Goal: Check status: Check status

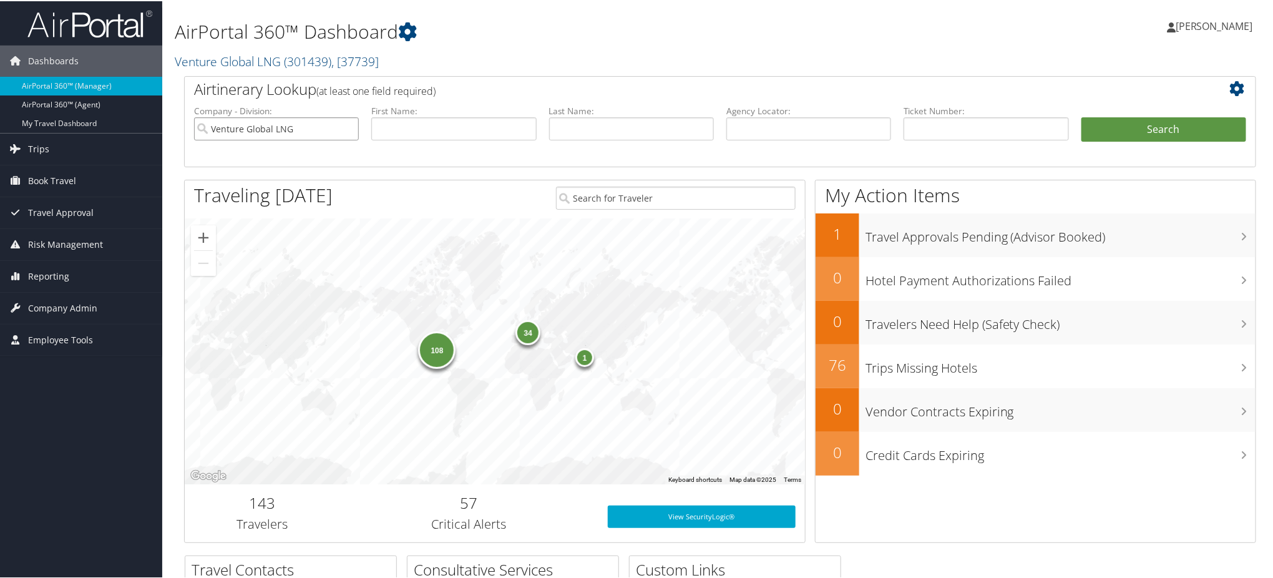
click at [349, 127] on input "Venture Global LNG" at bounding box center [276, 127] width 165 height 23
click at [821, 132] on input "text" at bounding box center [808, 127] width 165 height 23
paste input "CZLJ2T"
type input "CZLJ2T"
click at [1121, 128] on button "Search" at bounding box center [1163, 128] width 165 height 25
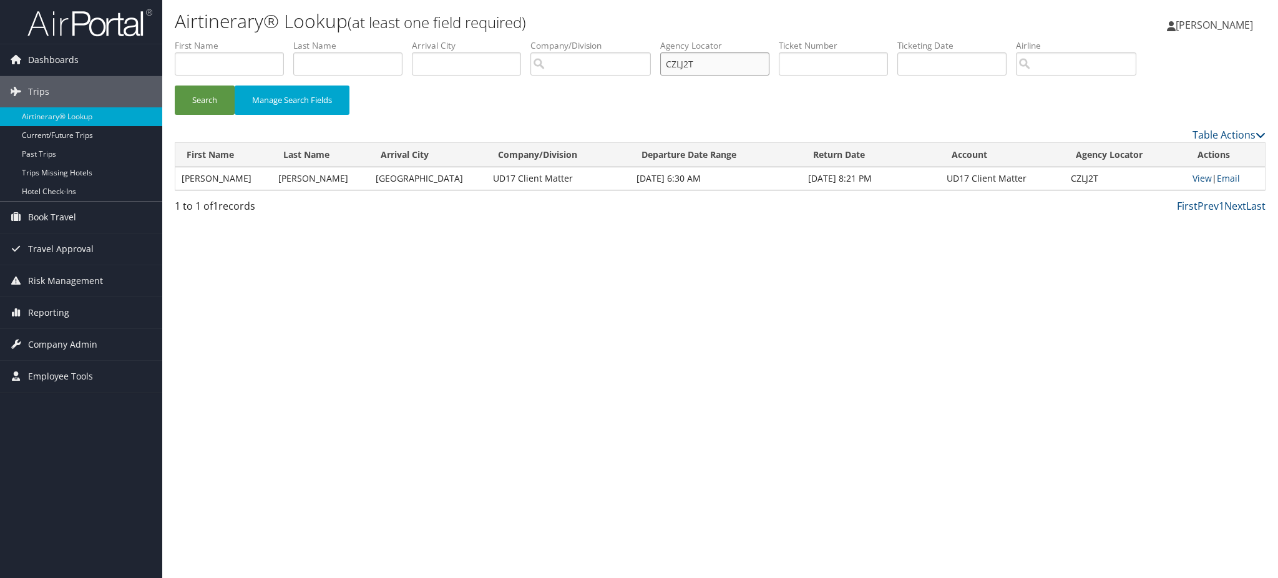
drag, startPoint x: 731, startPoint y: 70, endPoint x: 452, endPoint y: 87, distance: 279.4
click at [463, 39] on ul "First Name Last Name Departure City Arrival City Company/Division Airport/City …" at bounding box center [720, 39] width 1091 height 0
click at [1195, 175] on link "View" at bounding box center [1201, 178] width 19 height 12
click at [87, 31] on img at bounding box center [89, 22] width 125 height 29
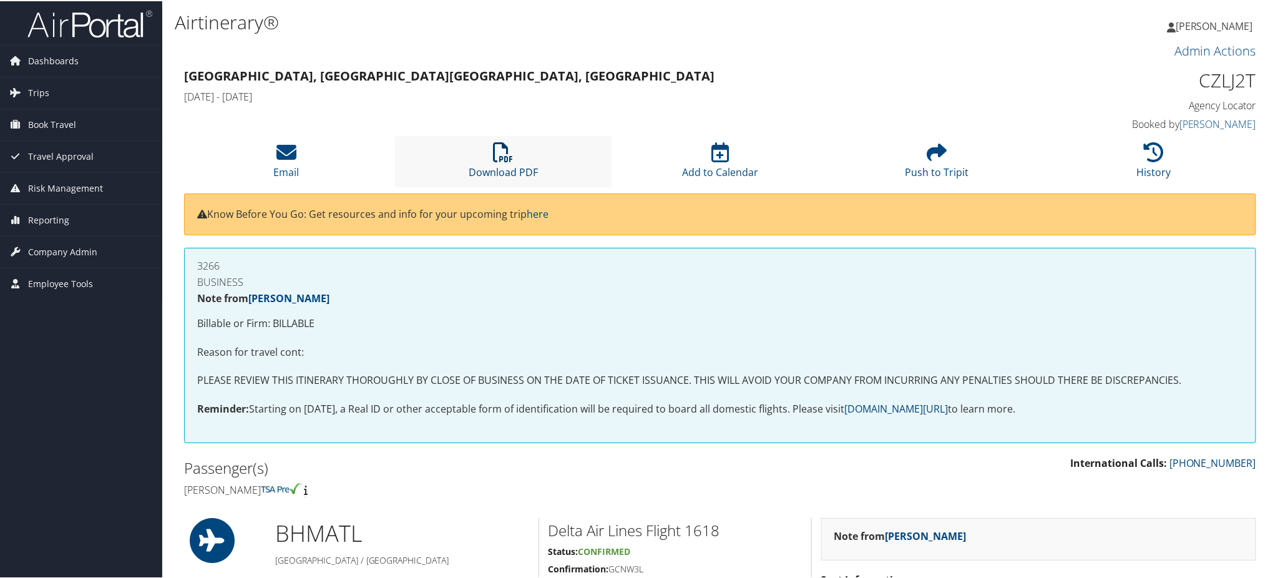
click at [507, 164] on link "Download PDF" at bounding box center [503, 163] width 69 height 30
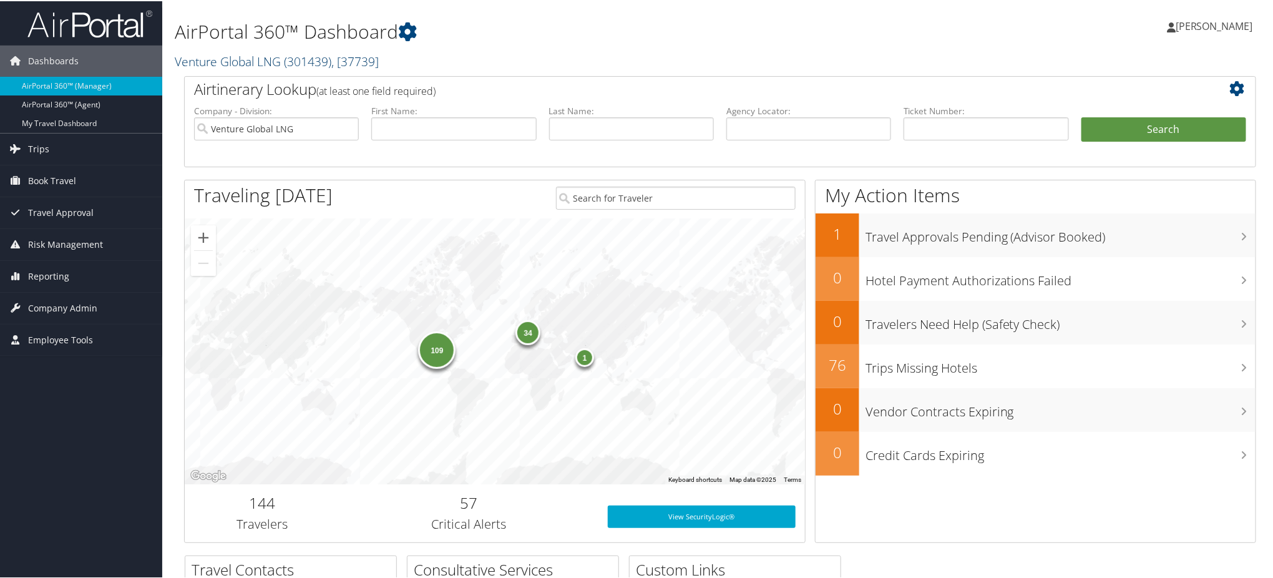
drag, startPoint x: 327, startPoint y: 58, endPoint x: 319, endPoint y: 59, distance: 7.5
click at [327, 58] on span "( 301439 )" at bounding box center [307, 60] width 47 height 17
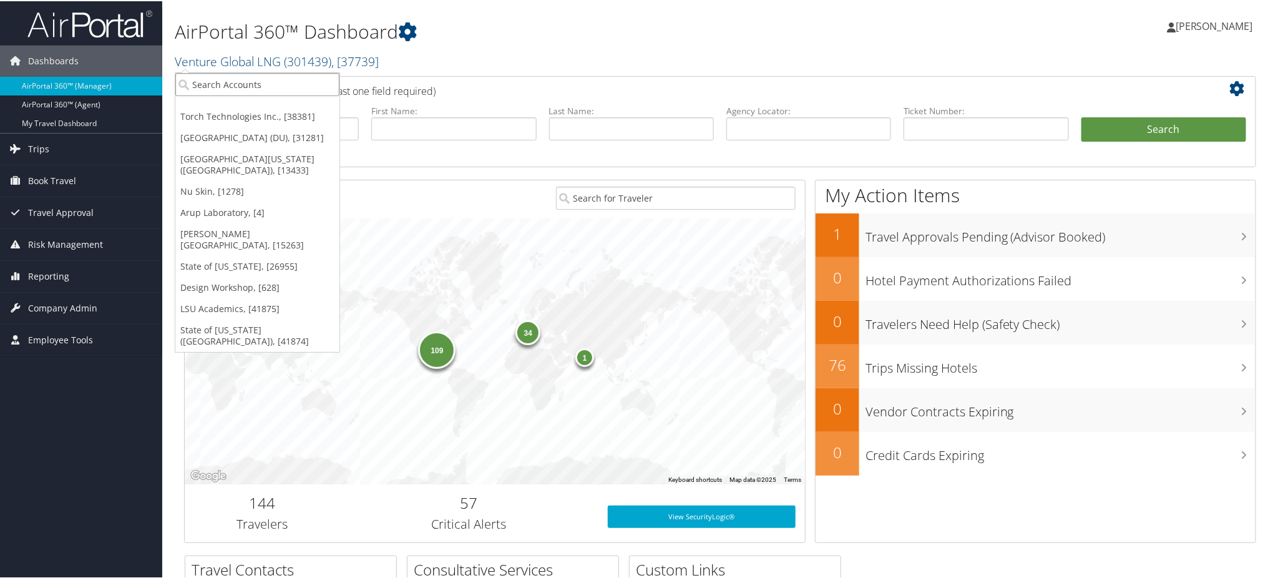
click at [248, 91] on input "search" at bounding box center [257, 83] width 164 height 23
type input "merit med"
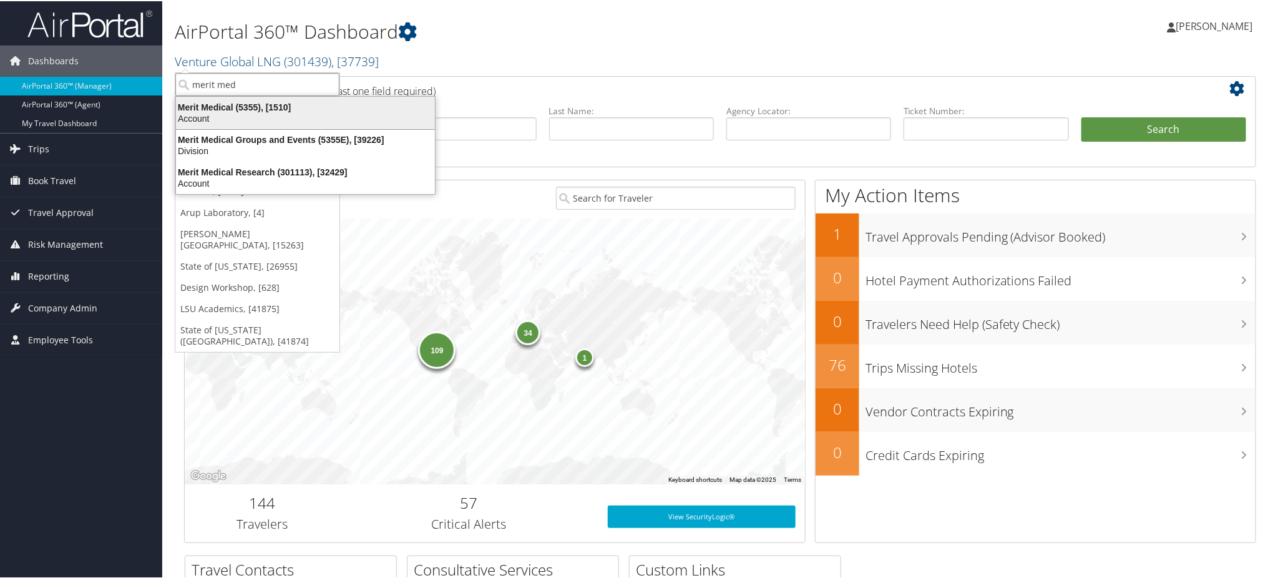
click at [241, 108] on div "Merit Medical (5355), [1510]" at bounding box center [305, 105] width 274 height 11
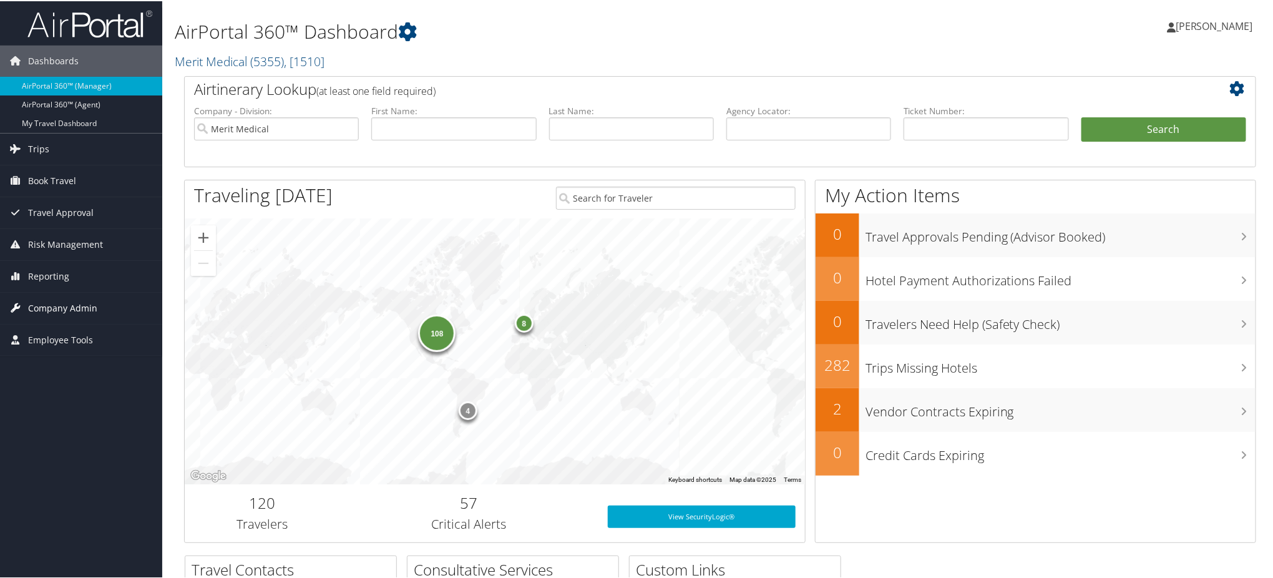
click at [82, 310] on span "Company Admin" at bounding box center [62, 306] width 69 height 31
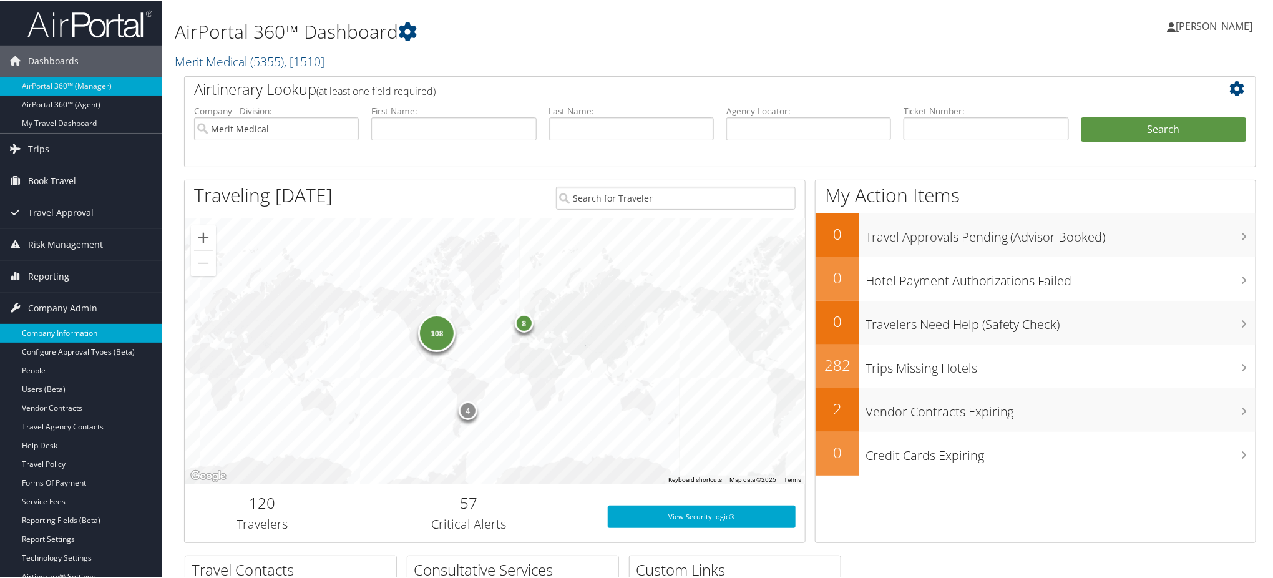
click at [82, 333] on link "Company Information" at bounding box center [81, 332] width 162 height 19
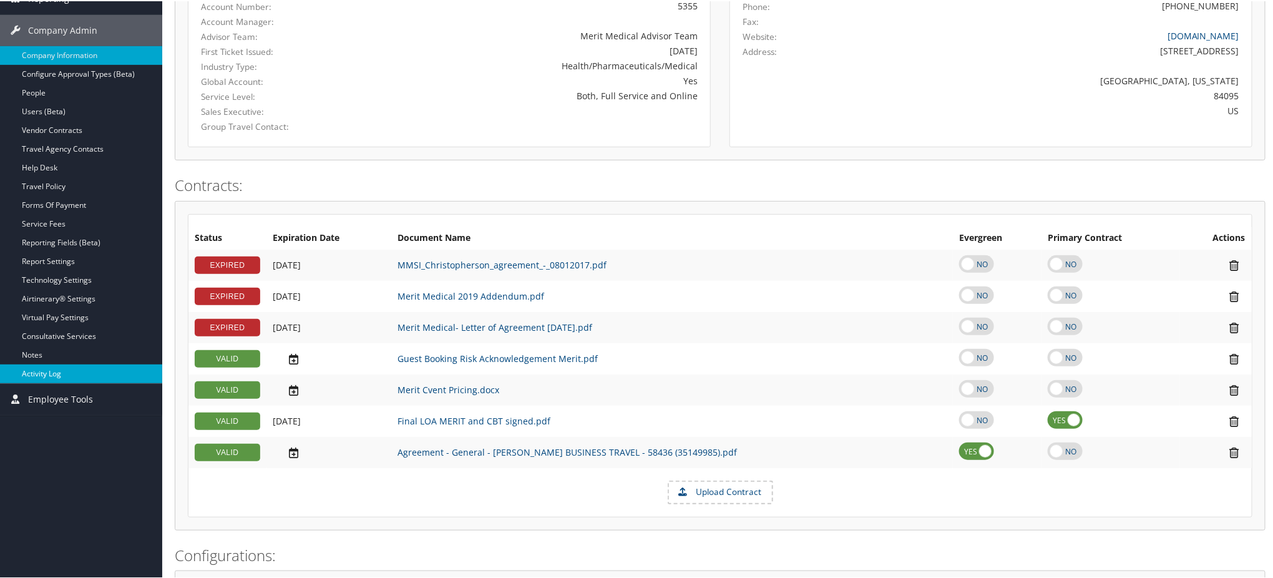
scroll to position [250, 0]
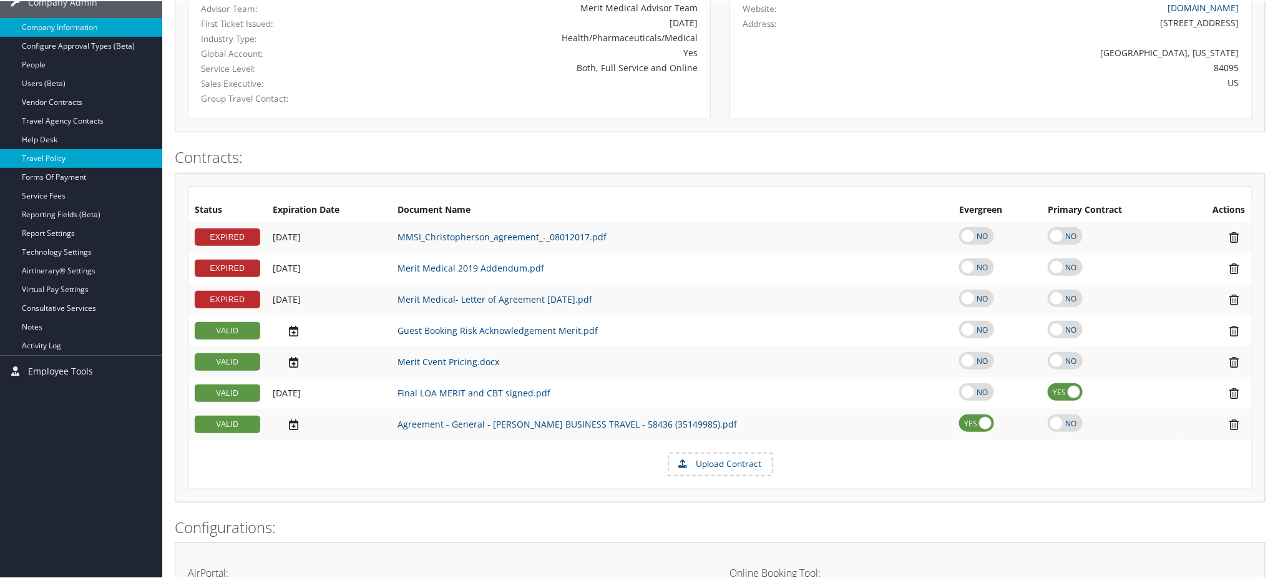
click at [81, 160] on link "Travel Policy" at bounding box center [81, 157] width 162 height 19
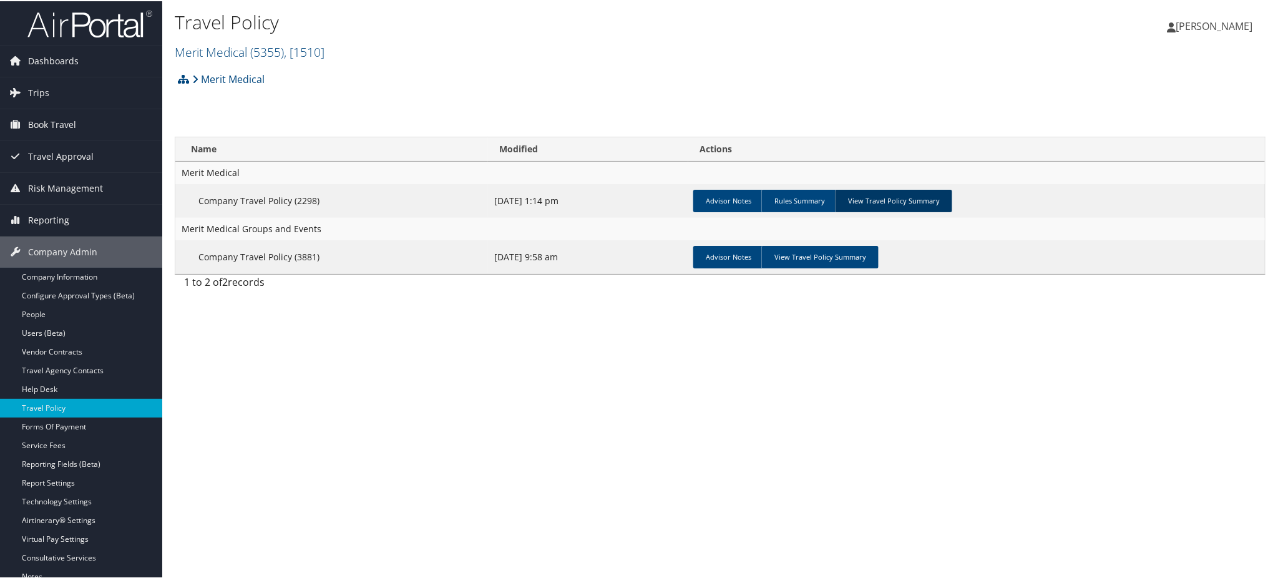
click at [915, 197] on link "View Travel Policy Summary" at bounding box center [893, 199] width 117 height 22
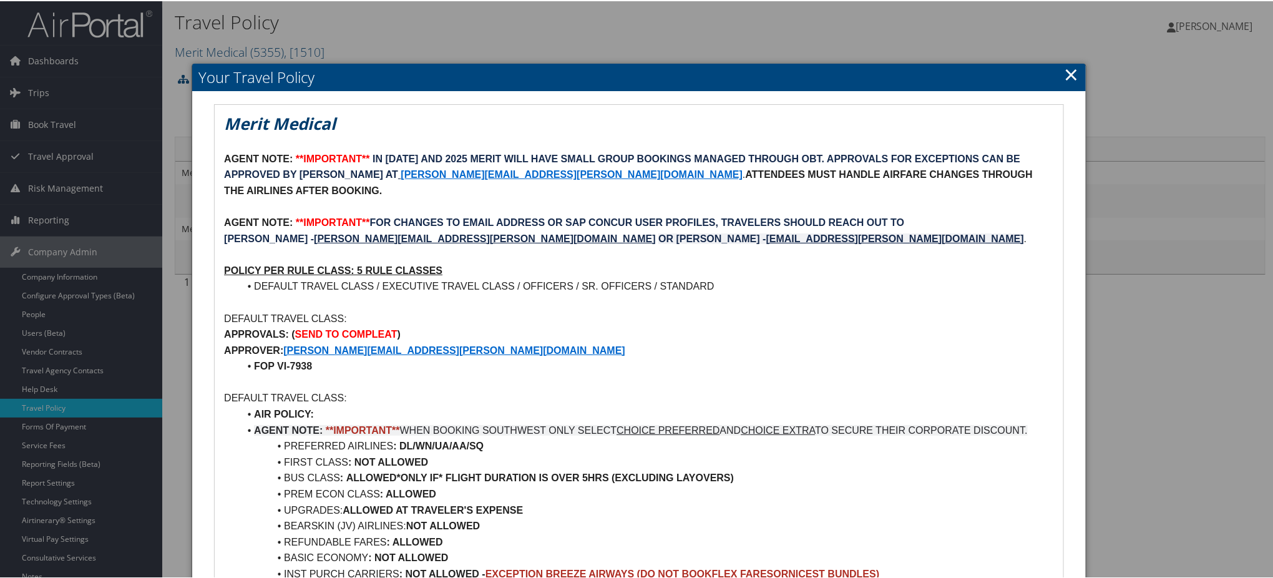
drag, startPoint x: 1068, startPoint y: 75, endPoint x: 1053, endPoint y: 77, distance: 15.7
click at [1068, 75] on link "×" at bounding box center [1071, 73] width 14 height 25
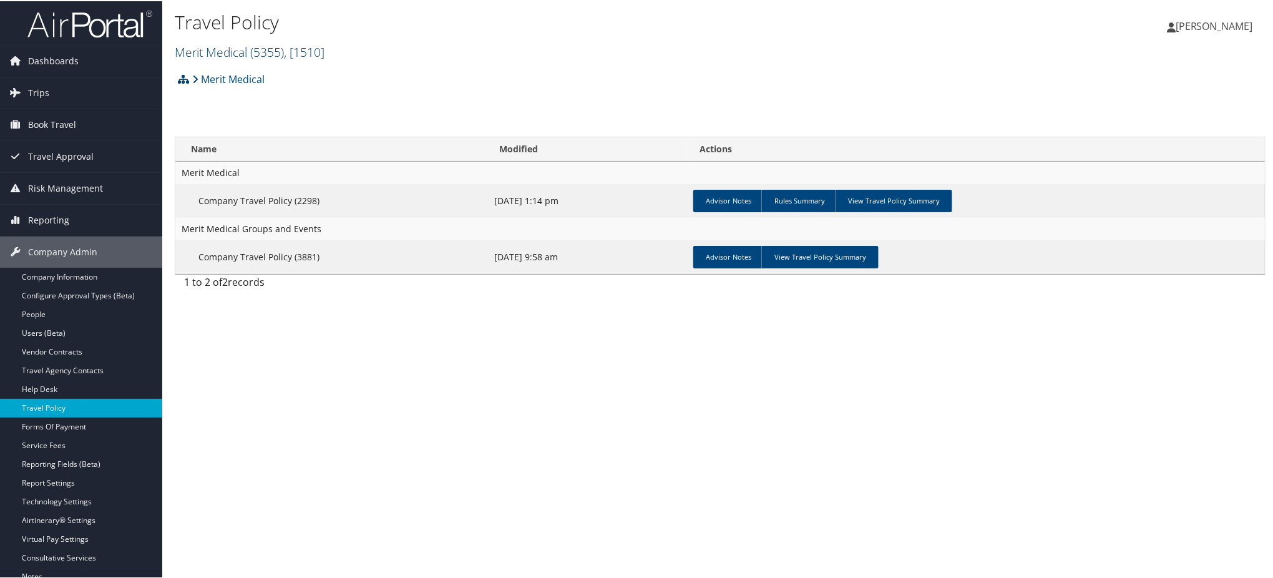
click at [304, 51] on span ", [ 1510 ]" at bounding box center [304, 50] width 41 height 17
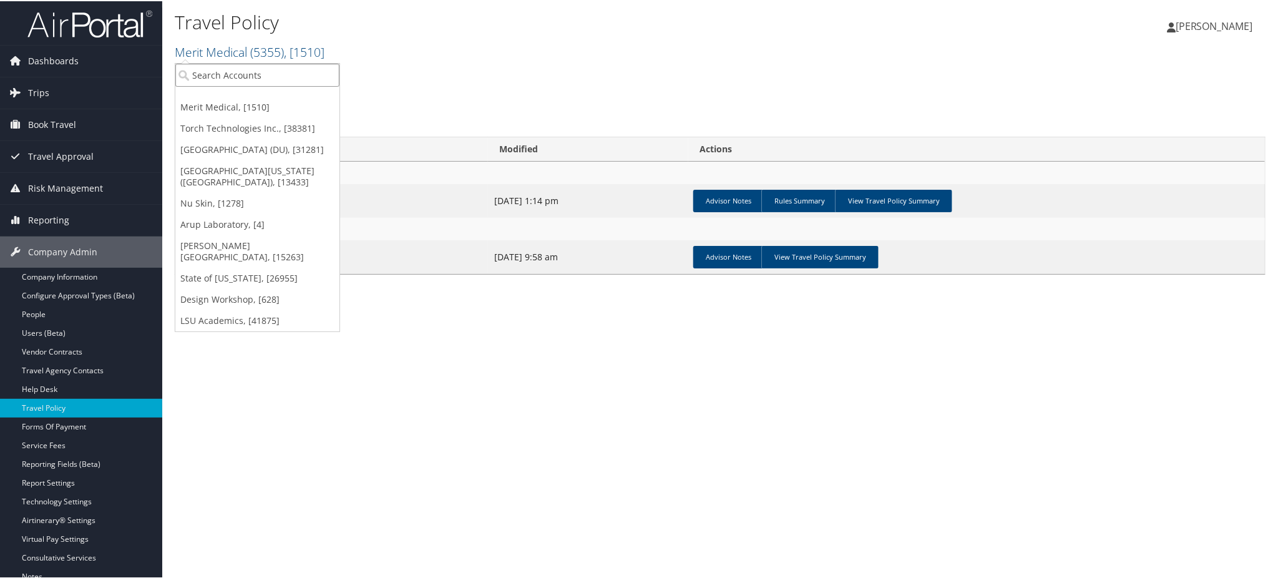
click at [268, 70] on input "search" at bounding box center [257, 73] width 164 height 23
type input "venture globa"
click at [251, 105] on div "Account" at bounding box center [276, 107] width 216 height 11
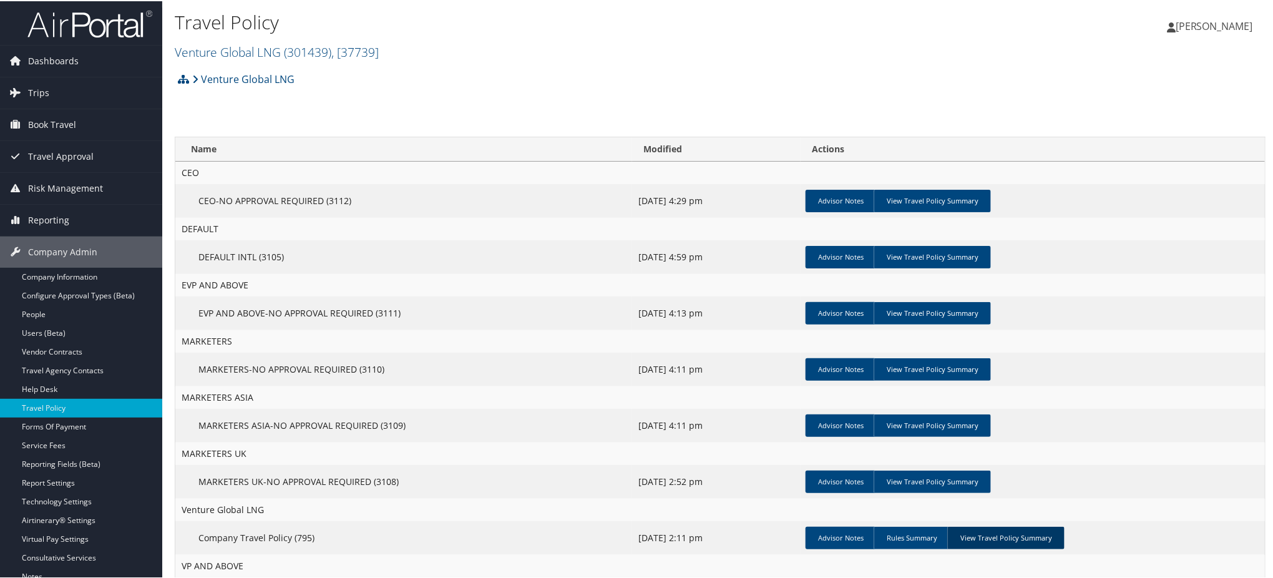
click at [1001, 537] on link "View Travel Policy Summary" at bounding box center [1005, 536] width 117 height 22
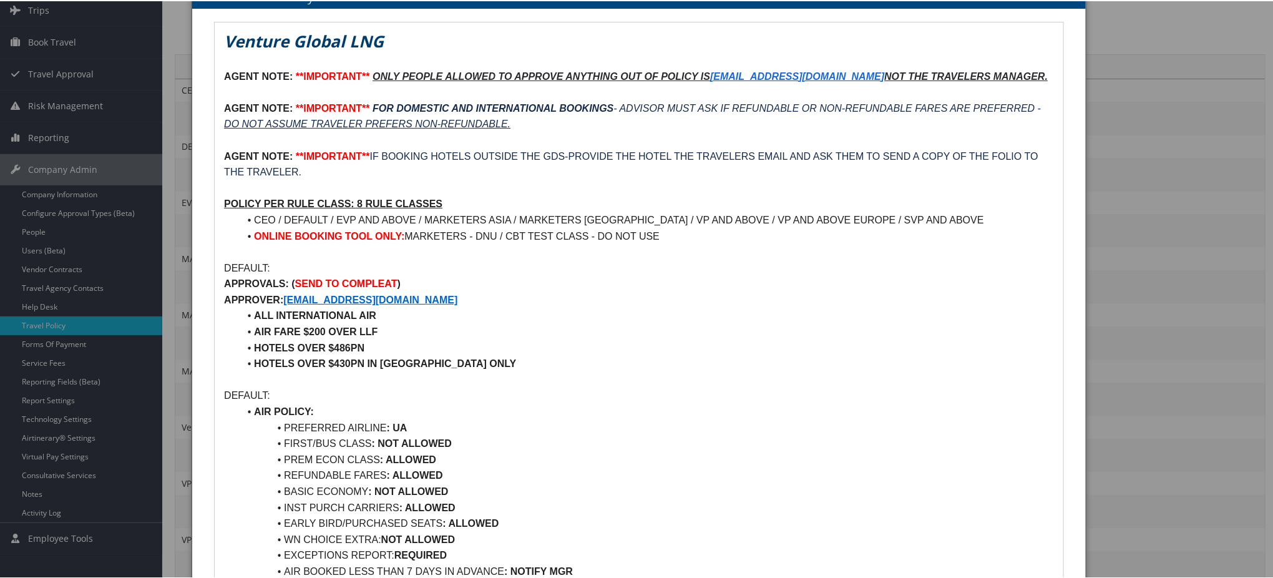
scroll to position [83, 0]
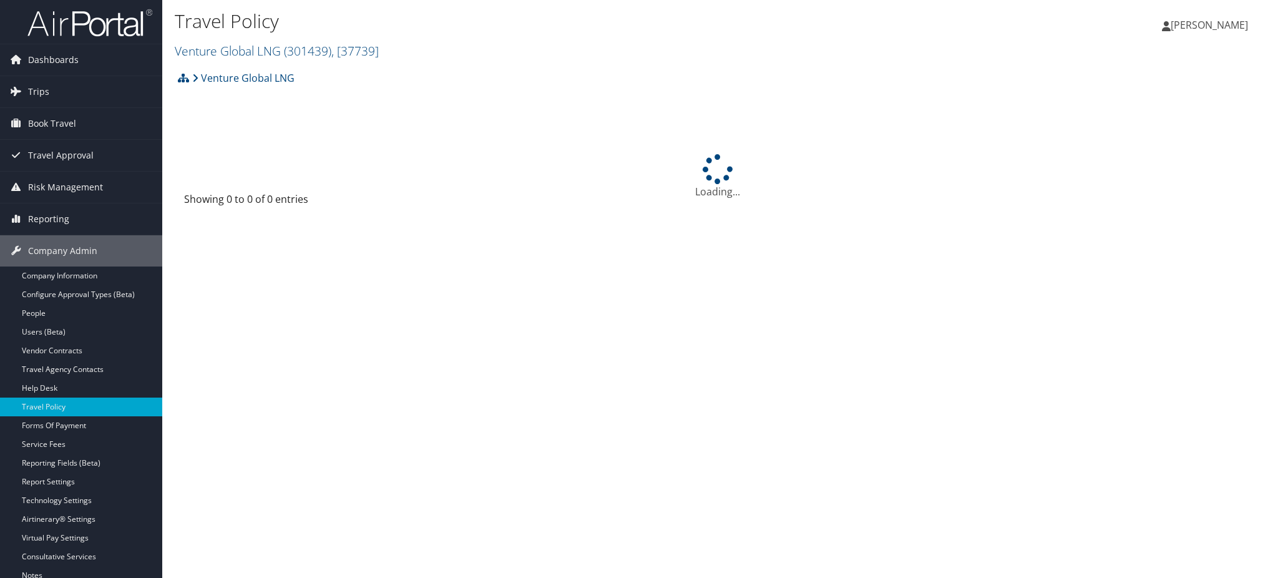
scroll to position [57, 0]
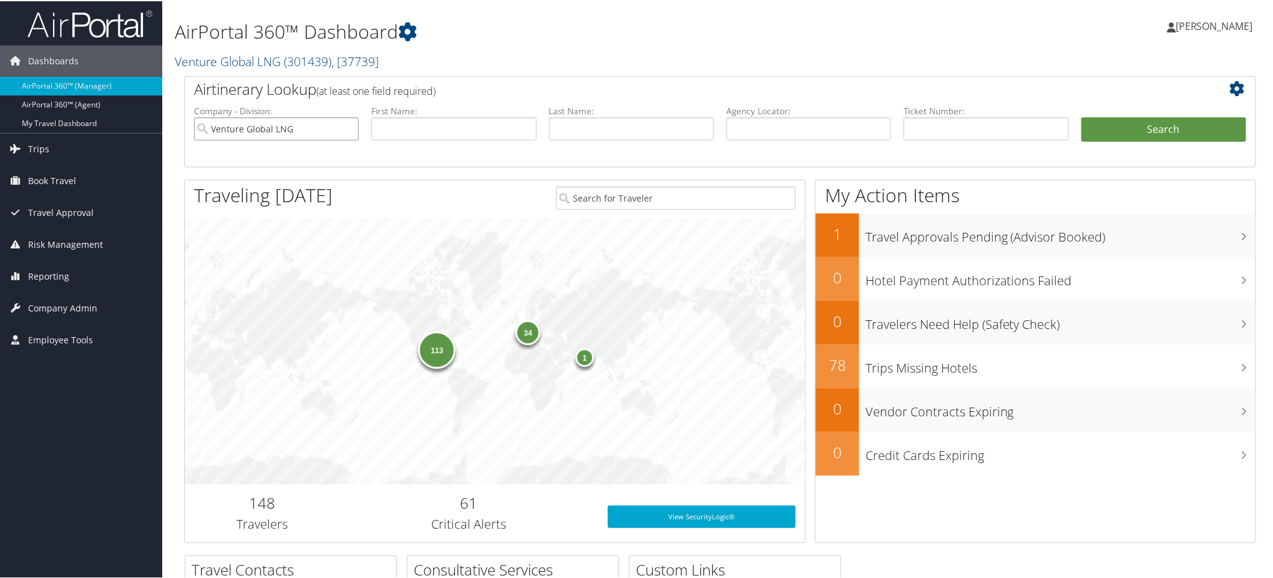
click at [349, 130] on input "Venture Global LNG" at bounding box center [276, 127] width 165 height 23
click at [750, 125] on input "text" at bounding box center [808, 127] width 165 height 23
paste input "DCZ0G4"
type input "DCZ0G4"
click at [1124, 120] on button "Search" at bounding box center [1163, 128] width 165 height 25
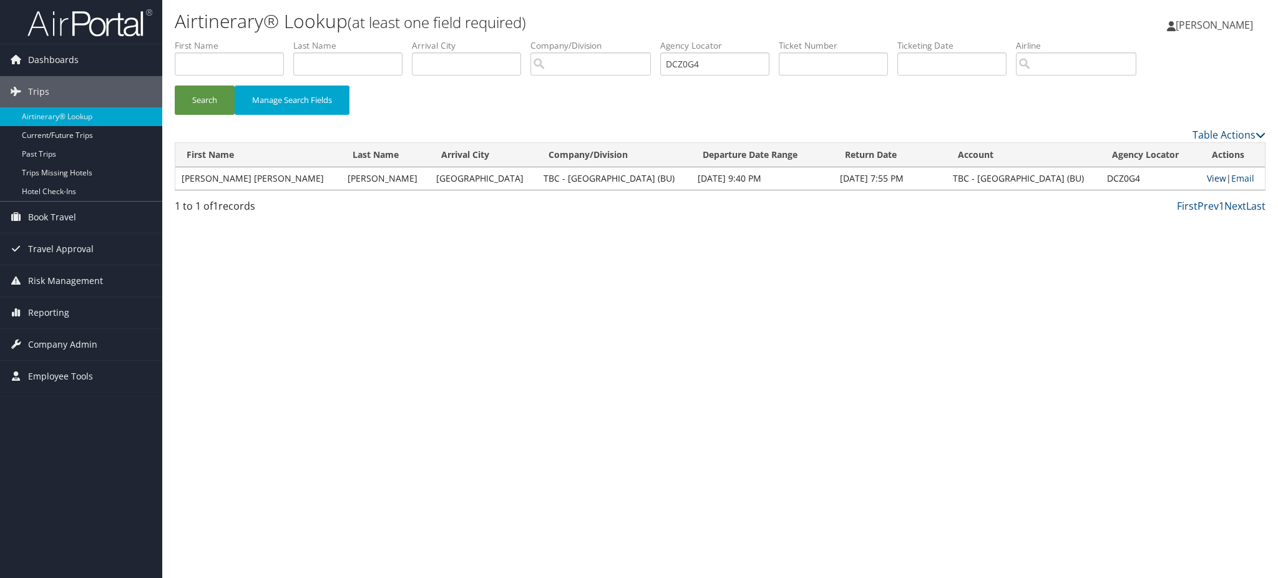
click at [1207, 178] on link "View" at bounding box center [1216, 178] width 19 height 12
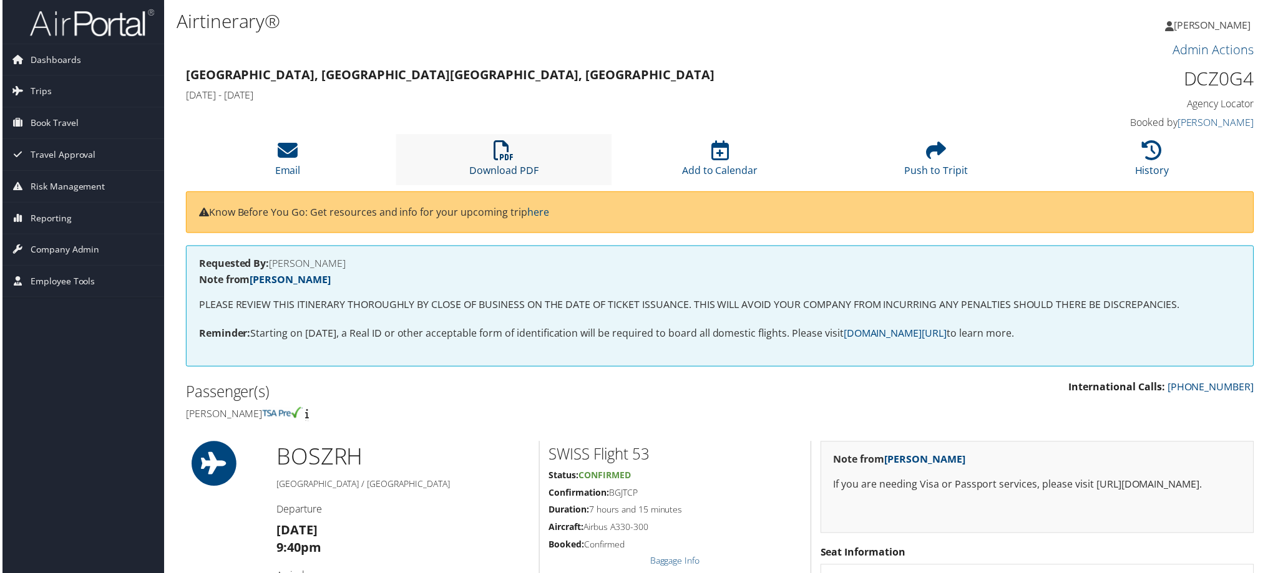
click at [510, 172] on link "Download PDF" at bounding box center [503, 163] width 69 height 30
